Goal: Information Seeking & Learning: Check status

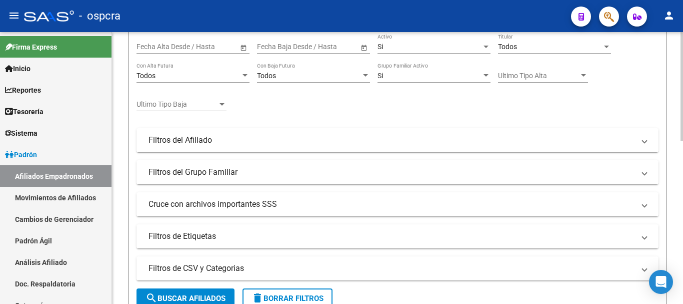
scroll to position [105, 0]
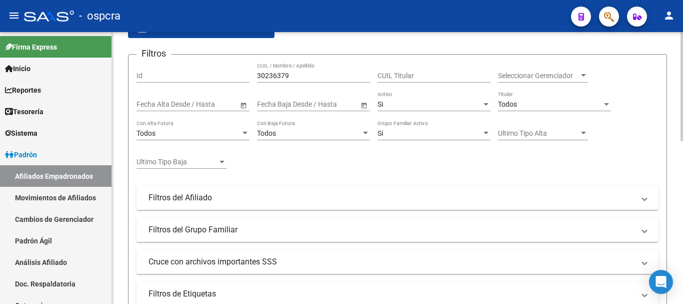
click at [316, 76] on input "30236379" at bounding box center [313, 76] width 113 height 9
drag, startPoint x: 316, startPoint y: 76, endPoint x: 241, endPoint y: 74, distance: 74.5
click at [247, 76] on div "Filtros Id 30236379 CUIL / Nombre / Apellido CUIL Titular Seleccionar Gerenciad…" at bounding box center [398, 184] width 522 height 243
paste input "30245903"
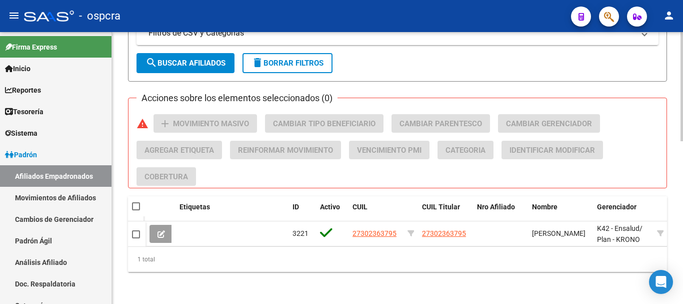
scroll to position [405, 0]
click at [683, 266] on div at bounding box center [682, 249] width 3 height 109
click at [215, 59] on span "search Buscar Afiliados" at bounding box center [186, 63] width 80 height 9
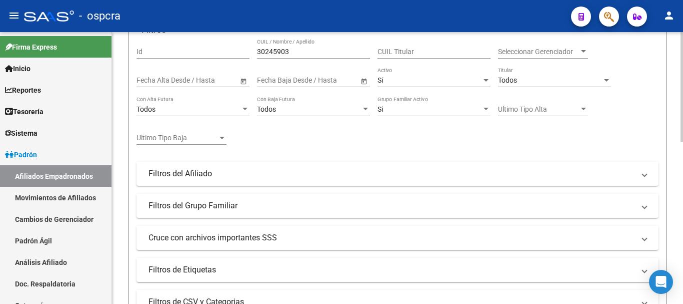
scroll to position [0, 0]
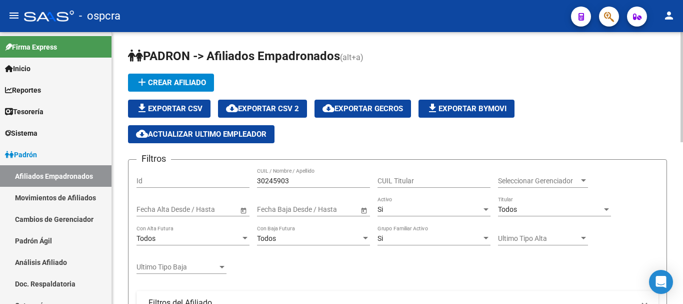
click at [683, 96] on div at bounding box center [682, 87] width 3 height 110
drag, startPoint x: 299, startPoint y: 181, endPoint x: 275, endPoint y: 181, distance: 24.5
click at [275, 181] on input "30245903" at bounding box center [313, 181] width 113 height 9
type input "3024"
type input "5903"
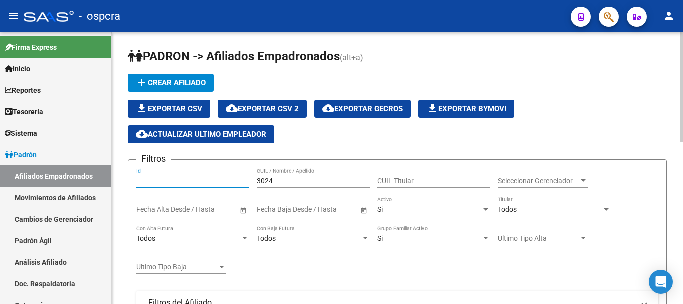
click at [298, 182] on input "3024" at bounding box center [313, 181] width 113 height 9
type input "3"
paste input "5718578"
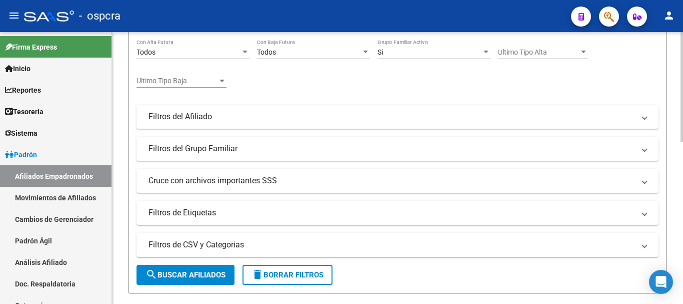
click at [677, 188] on div "[PERSON_NAME] -> Afiliados Empadronados (alt+a) add Crear Afiliado file_downloa…" at bounding box center [399, 180] width 574 height 669
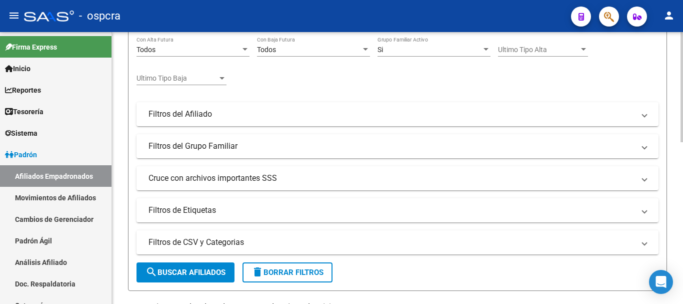
type input "5718578"
click at [182, 268] on span "search Buscar Afiliados" at bounding box center [186, 272] width 80 height 9
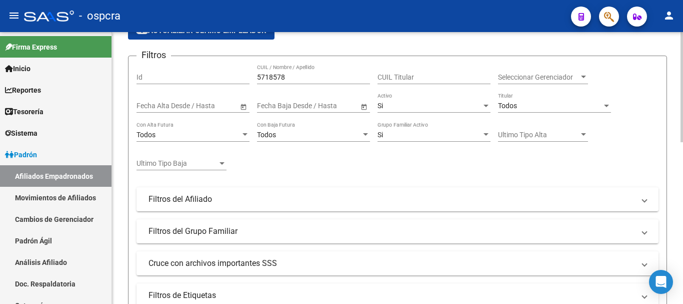
scroll to position [100, 0]
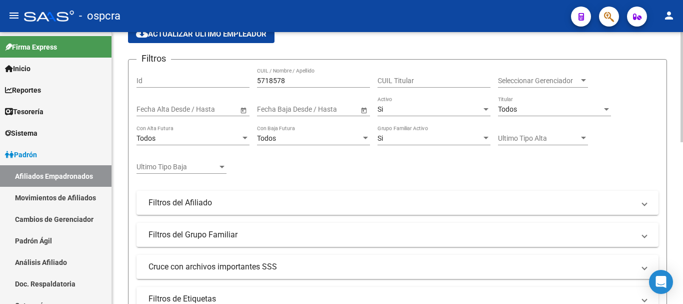
click at [683, 88] on div at bounding box center [682, 128] width 3 height 110
click at [456, 113] on div "Si" at bounding box center [430, 109] width 104 height 9
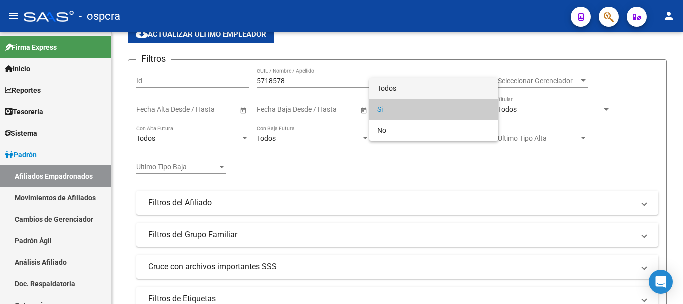
click at [424, 87] on span "Todos" at bounding box center [434, 88] width 113 height 21
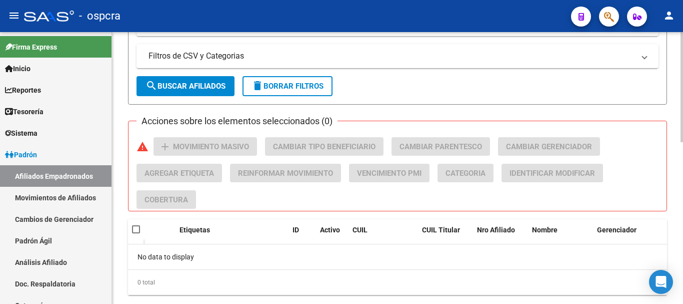
click at [681, 217] on div at bounding box center [682, 239] width 3 height 110
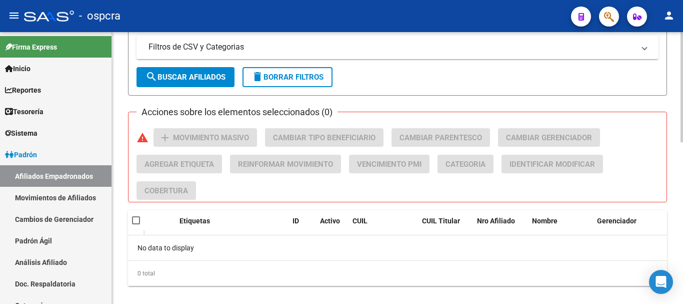
click at [186, 79] on span "search Buscar Afiliados" at bounding box center [186, 77] width 80 height 9
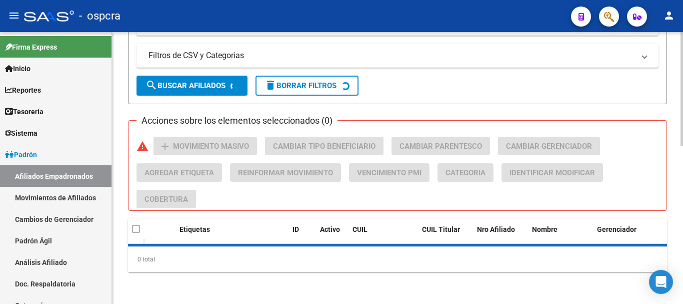
scroll to position [384, 0]
